Goal: Transaction & Acquisition: Download file/media

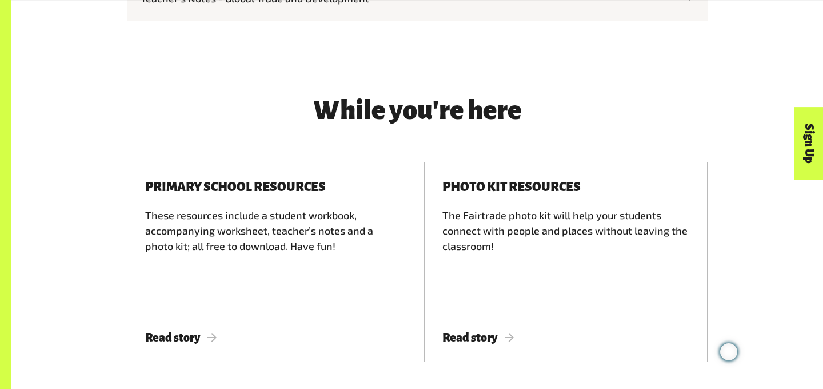
scroll to position [1424, 0]
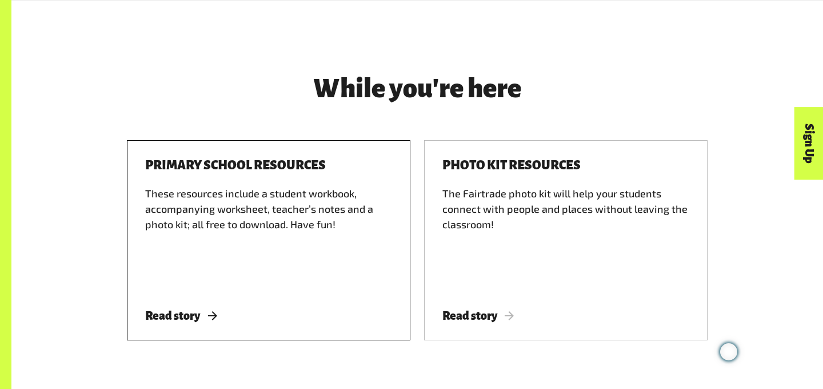
click at [201, 311] on span "Read story" at bounding box center [180, 315] width 71 height 13
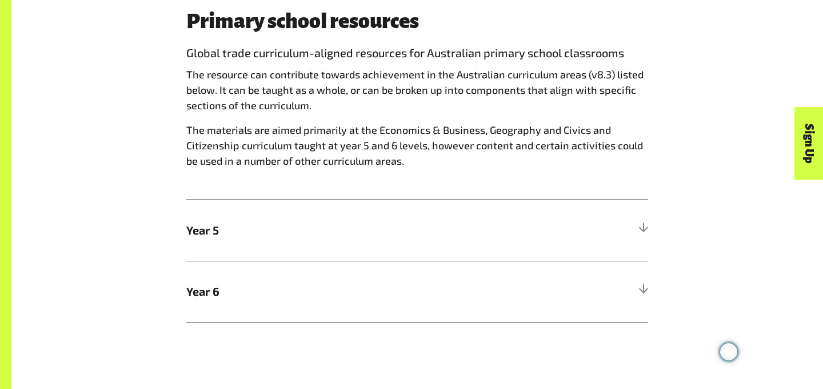
scroll to position [611, 0]
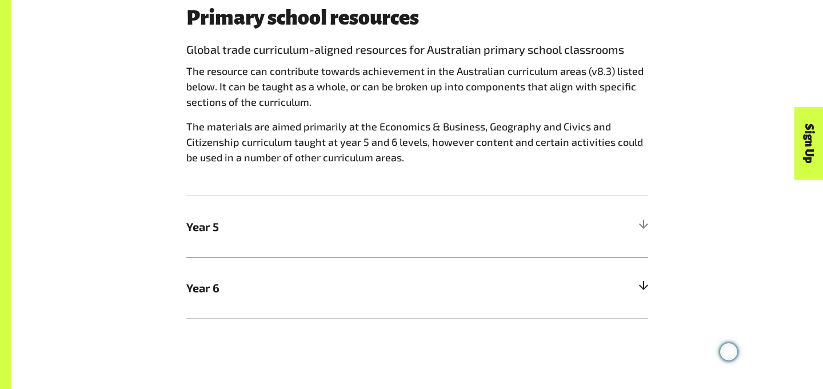
click at [454, 274] on h5 "Year 6" at bounding box center [417, 287] width 462 height 61
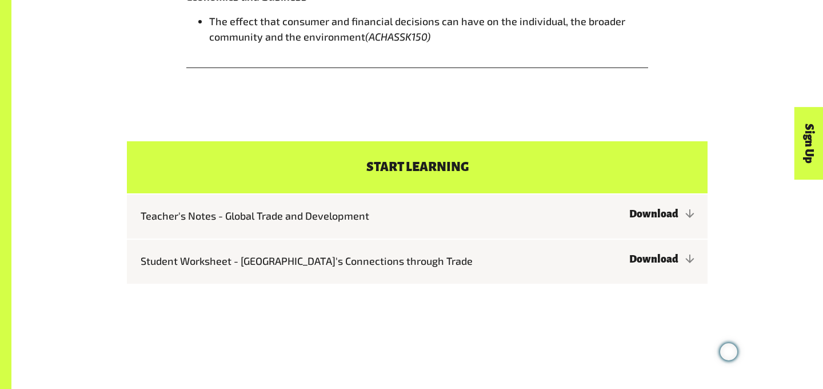
scroll to position [1372, 0]
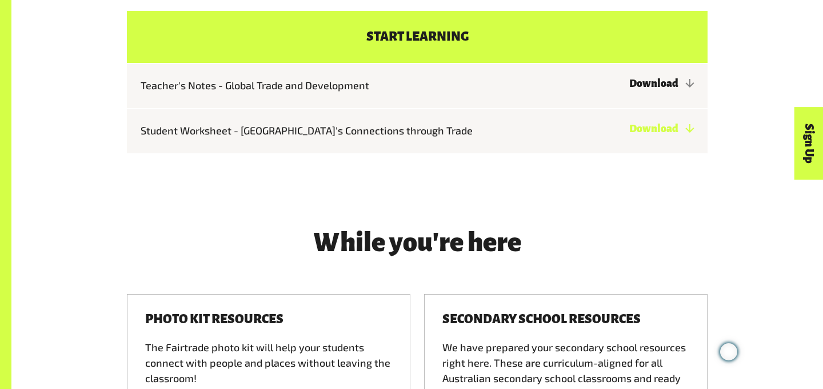
click at [673, 123] on link "Download" at bounding box center [661, 128] width 65 height 11
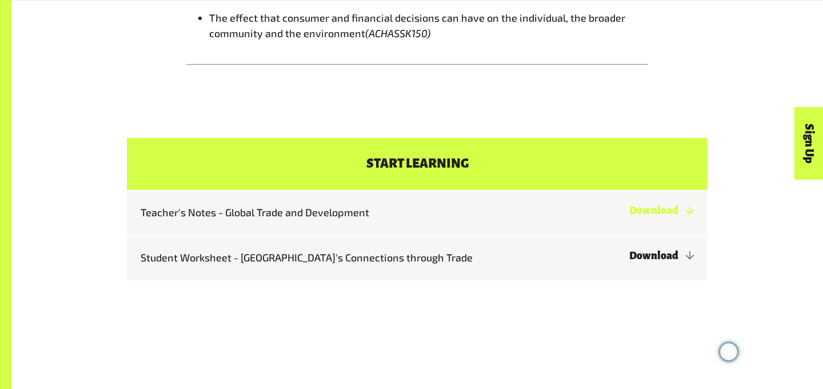
click at [659, 205] on link "Download" at bounding box center [661, 210] width 65 height 11
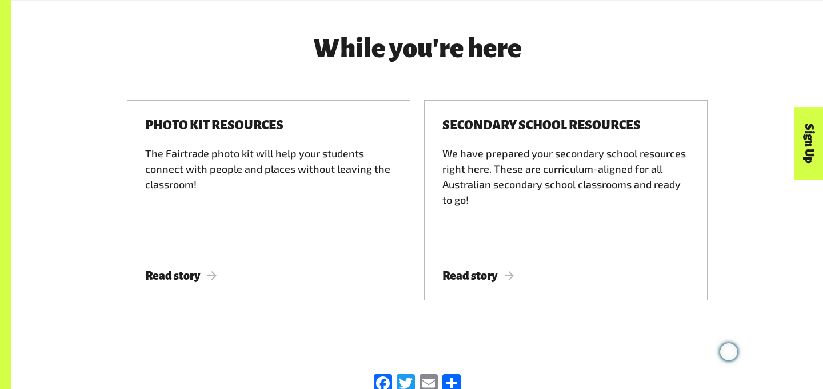
scroll to position [1565, 0]
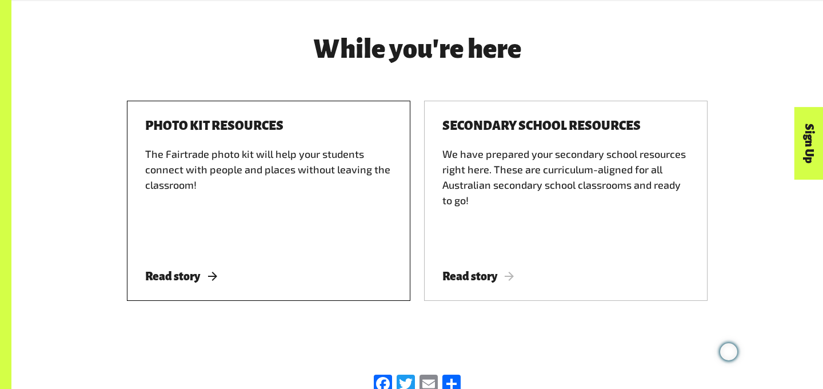
click at [199, 270] on span "Read story" at bounding box center [180, 276] width 71 height 13
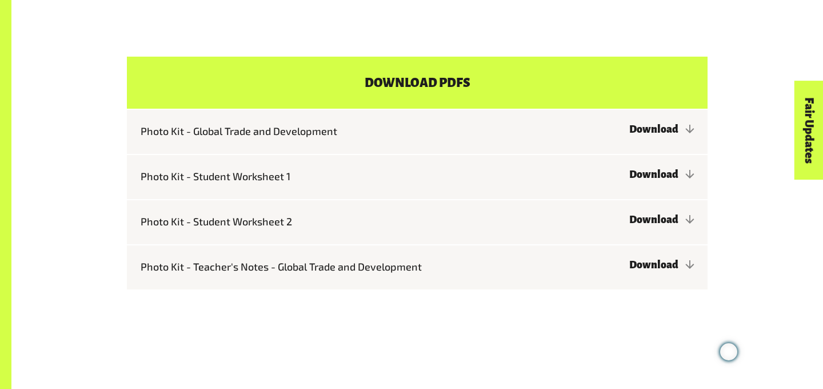
scroll to position [934, 0]
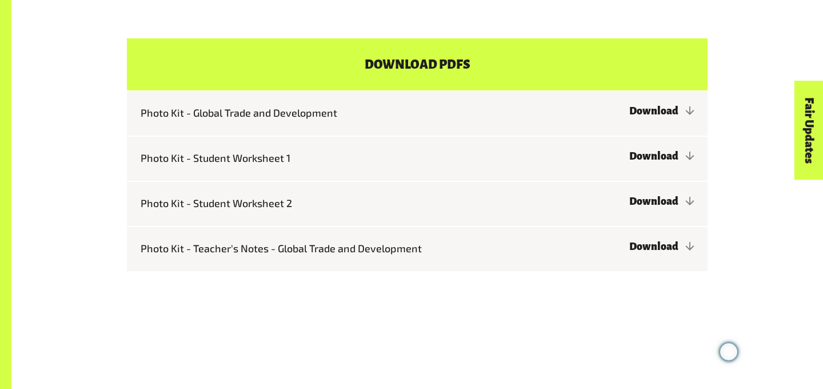
drag, startPoint x: 655, startPoint y: 136, endPoint x: 642, endPoint y: 21, distance: 116.1
click at [0, 0] on div "Photo kit resources Home Get Involved In your school Photo kit resources Photo …" at bounding box center [411, 20] width 823 height 1908
